Goal: Check status

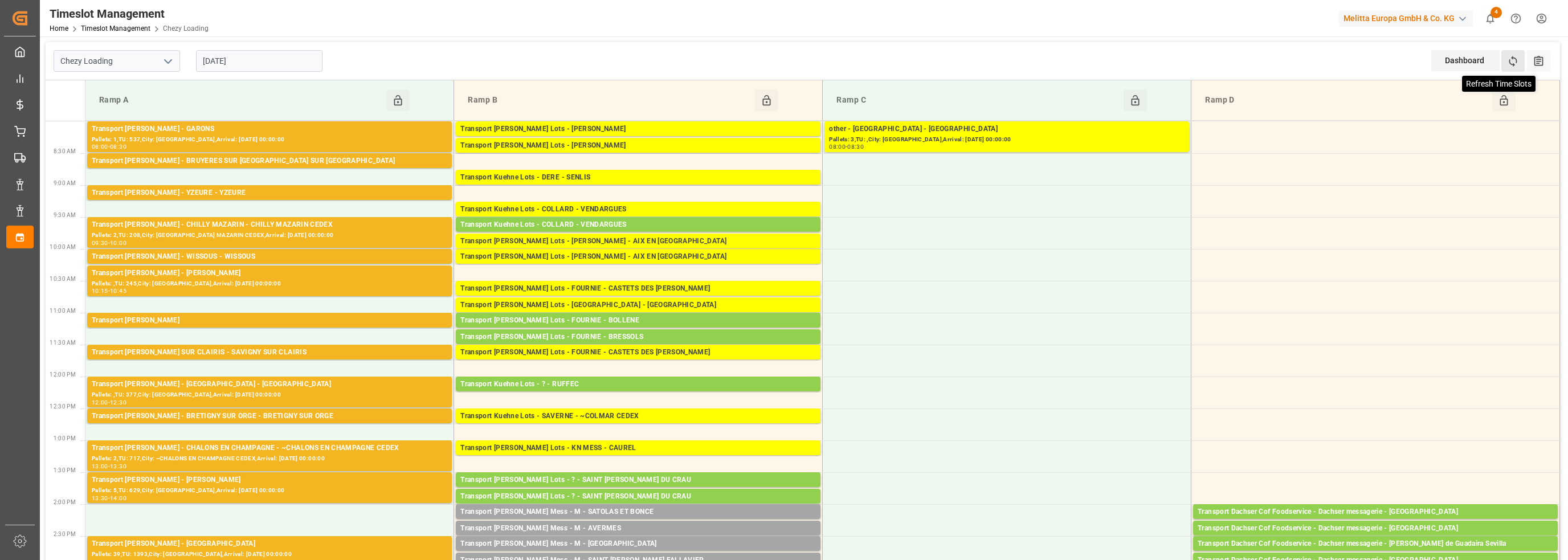
click at [1517, 58] on icon at bounding box center [1513, 61] width 12 height 12
